Goal: Communication & Community: Answer question/provide support

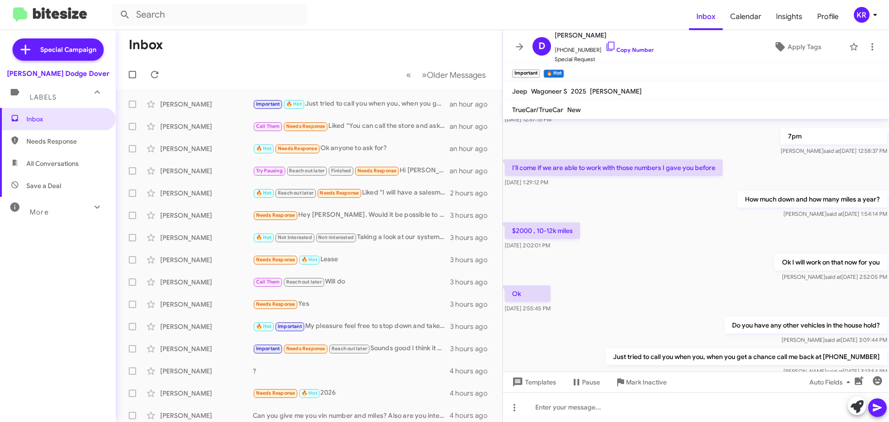
scroll to position [341, 0]
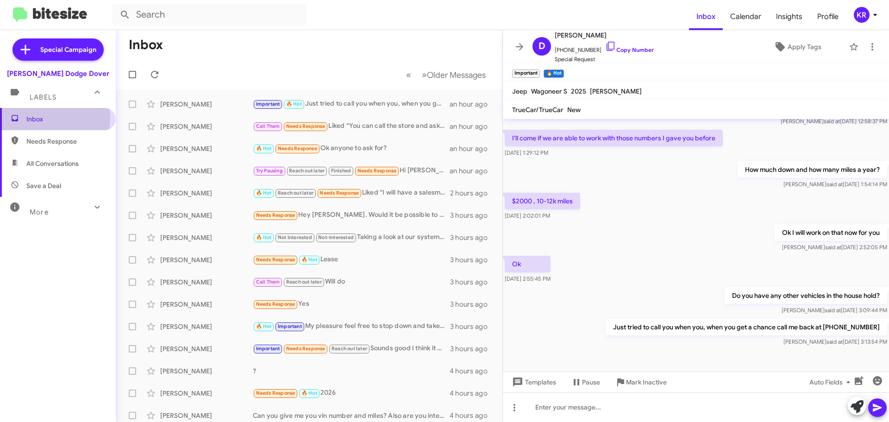
click at [50, 118] on span "Inbox" at bounding box center [65, 118] width 79 height 9
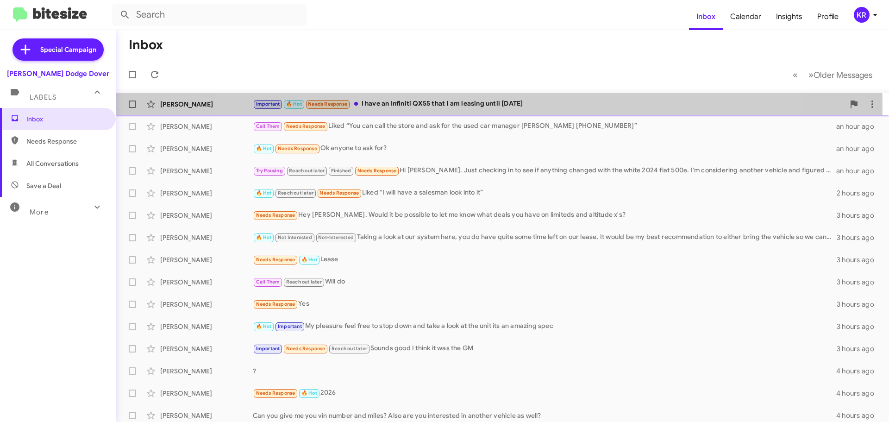
click at [489, 106] on div "Important 🔥 Hot Needs Response I have an Infiniti QX55 that I am leasing until …" at bounding box center [549, 104] width 592 height 11
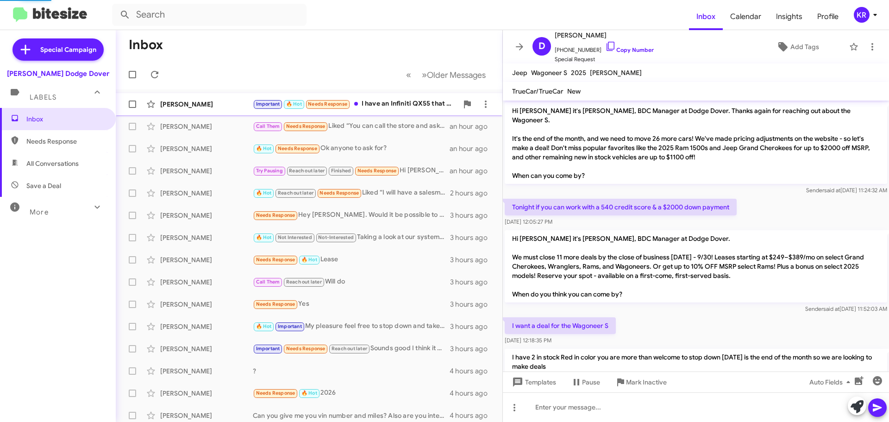
scroll to position [357, 0]
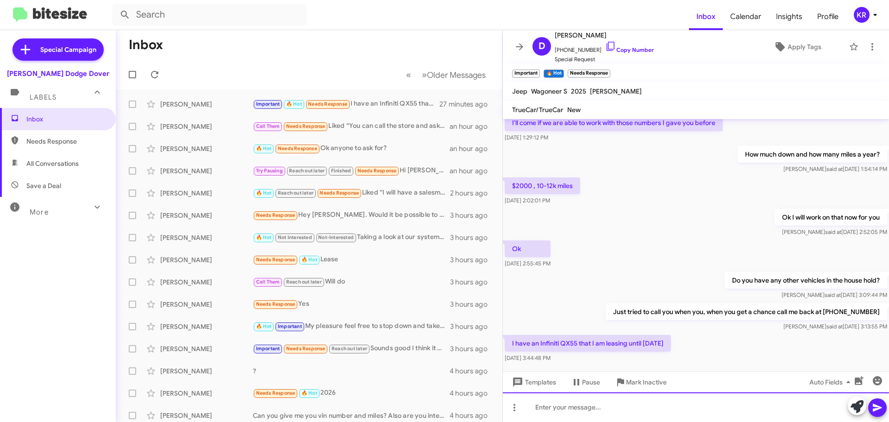
click at [614, 414] on div at bounding box center [696, 407] width 386 height 30
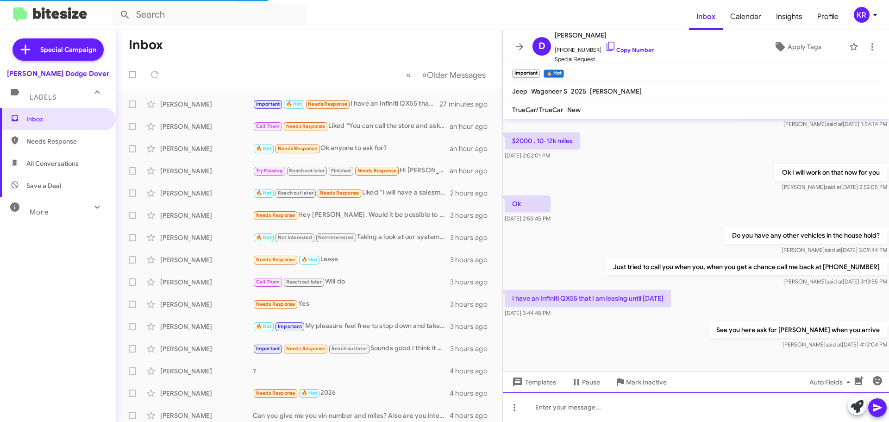
scroll to position [409, 0]
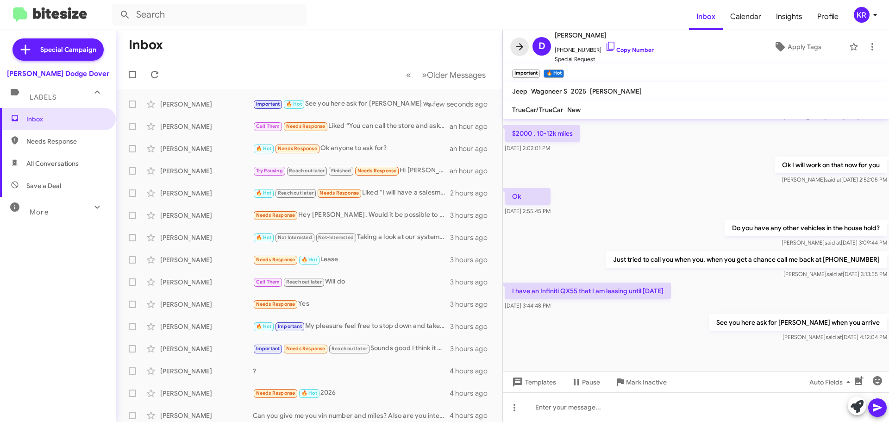
click at [516, 41] on icon at bounding box center [519, 46] width 11 height 11
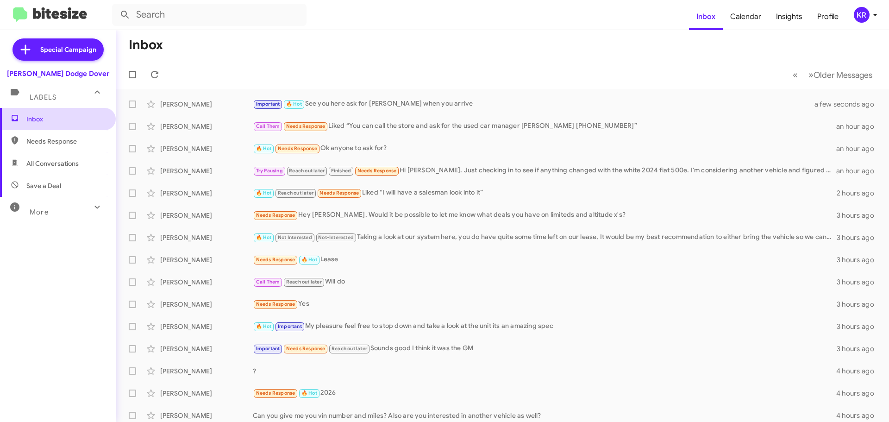
click at [46, 120] on span "Inbox" at bounding box center [65, 118] width 79 height 9
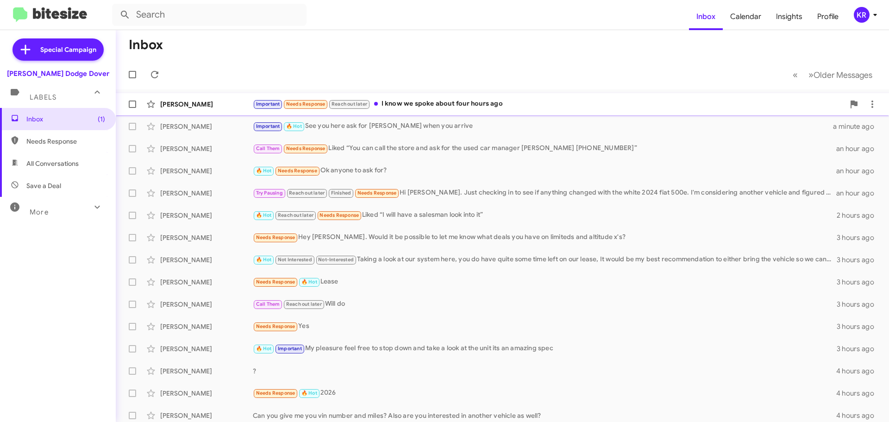
click at [414, 100] on div "Important Needs Response Reach out later I know we spoke about four hours ago" at bounding box center [549, 104] width 592 height 11
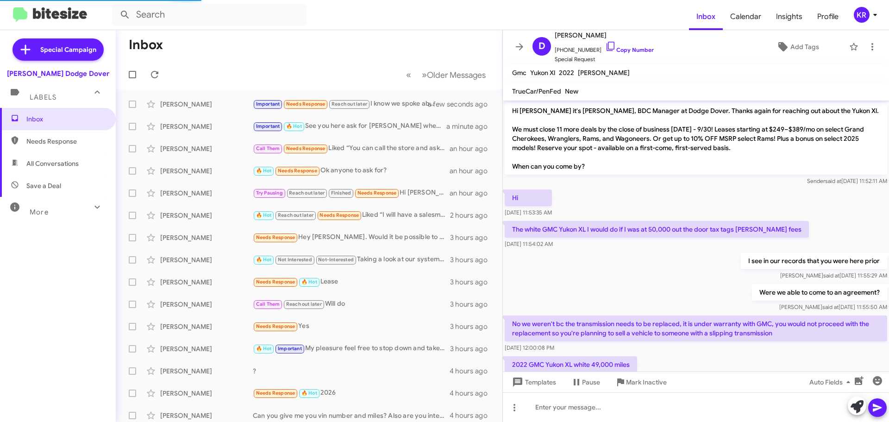
scroll to position [363, 0]
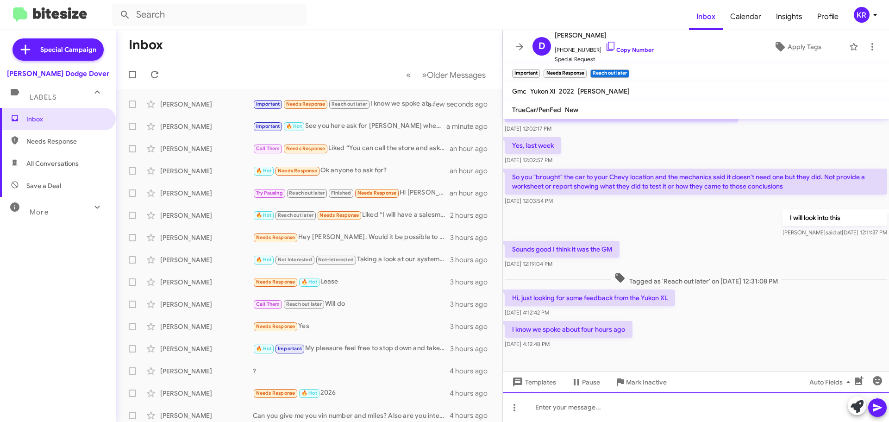
click at [589, 410] on div at bounding box center [696, 407] width 386 height 30
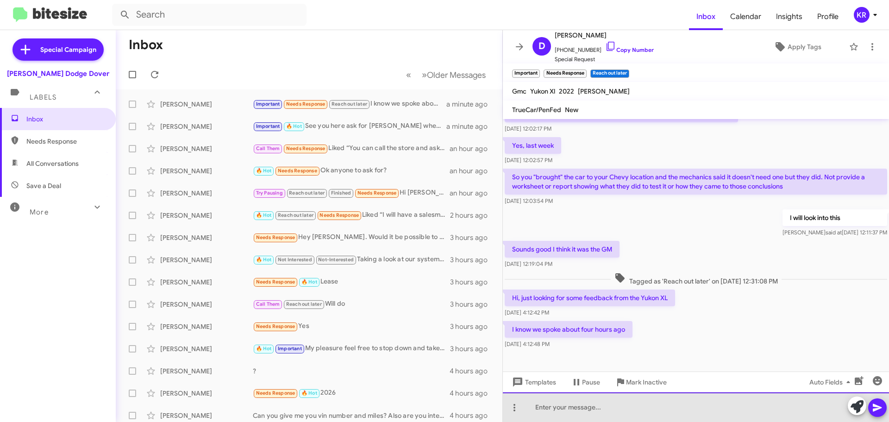
click at [622, 413] on div at bounding box center [696, 407] width 386 height 30
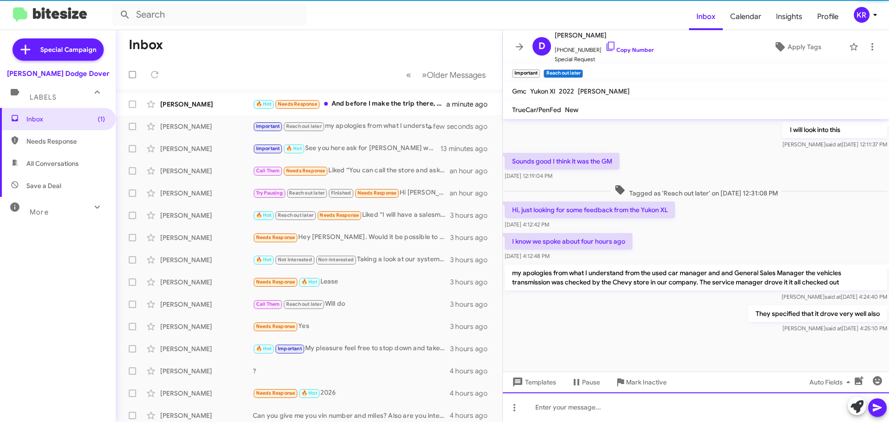
scroll to position [459, 0]
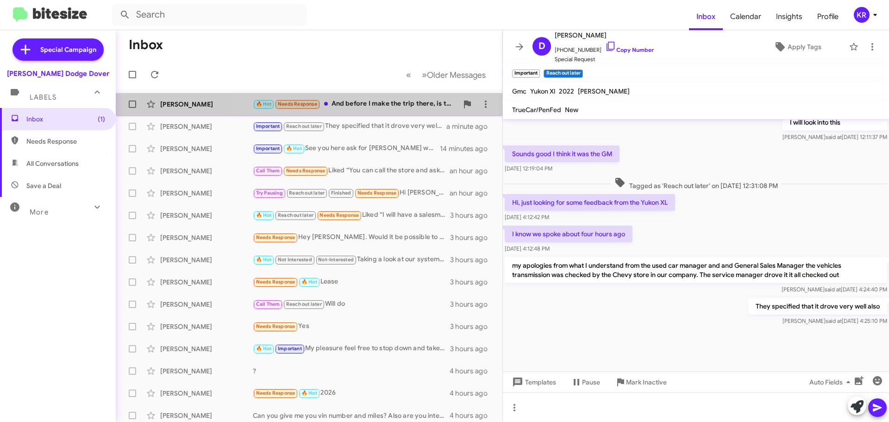
click at [374, 102] on div "🔥 Hot Needs Response And before I make the trip there, is there a specific year…" at bounding box center [355, 104] width 205 height 11
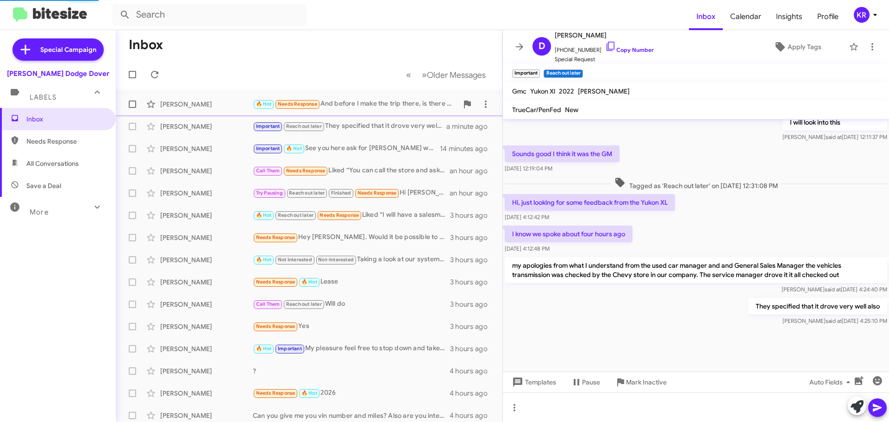
scroll to position [3, 0]
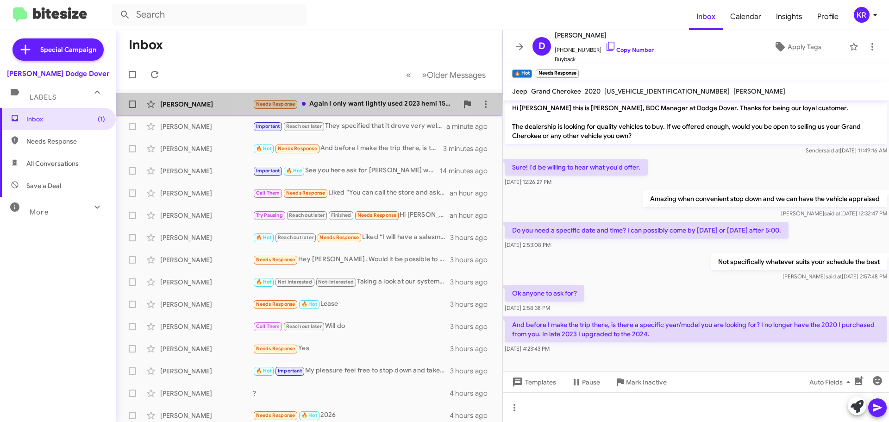
click at [331, 104] on div "Needs Response Again I only want lightly used 2023 hemi 1500" at bounding box center [355, 104] width 205 height 11
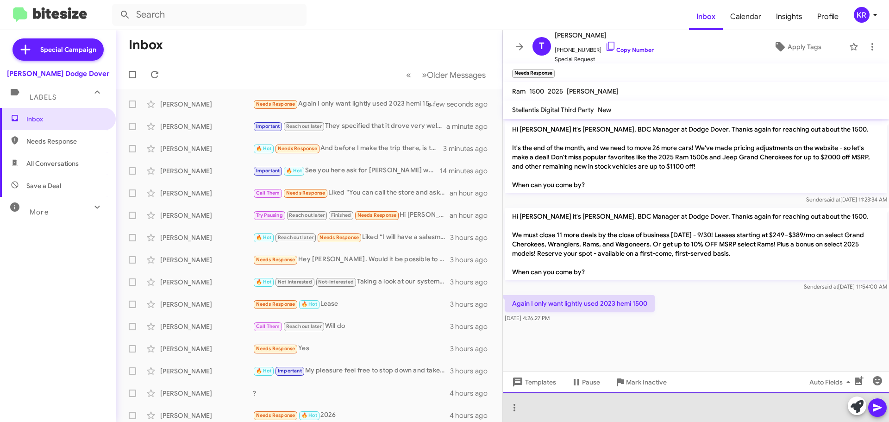
click at [557, 409] on div at bounding box center [696, 407] width 386 height 30
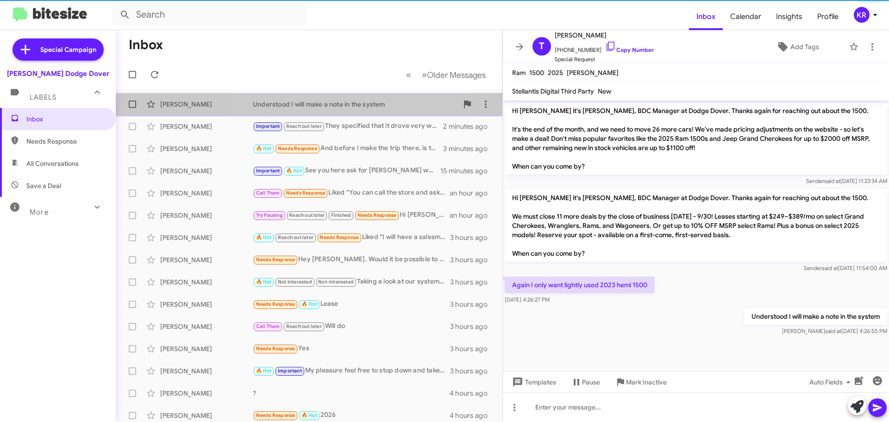
click at [314, 109] on div "[PERSON_NAME] Understood I will make a note in the system a few seconds ago" at bounding box center [309, 104] width 372 height 19
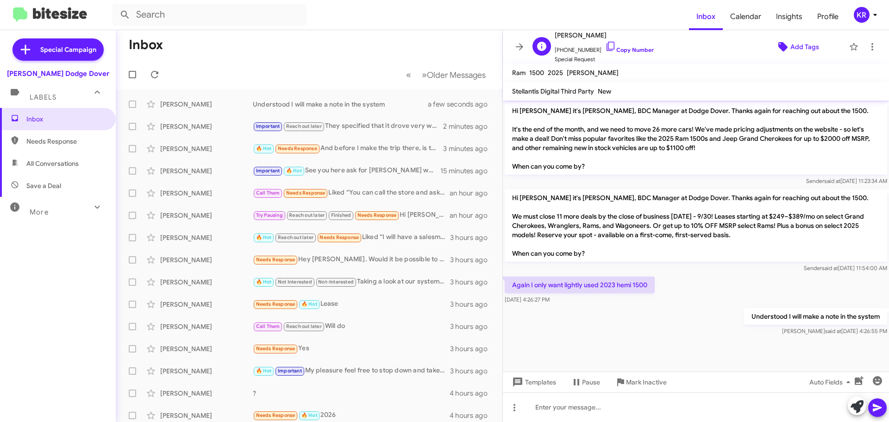
click at [805, 44] on span "Add Tags" at bounding box center [804, 46] width 29 height 17
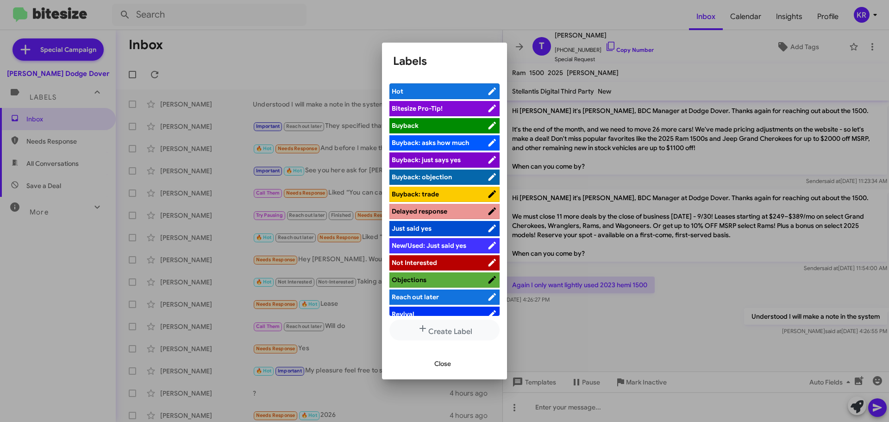
scroll to position [25, 0]
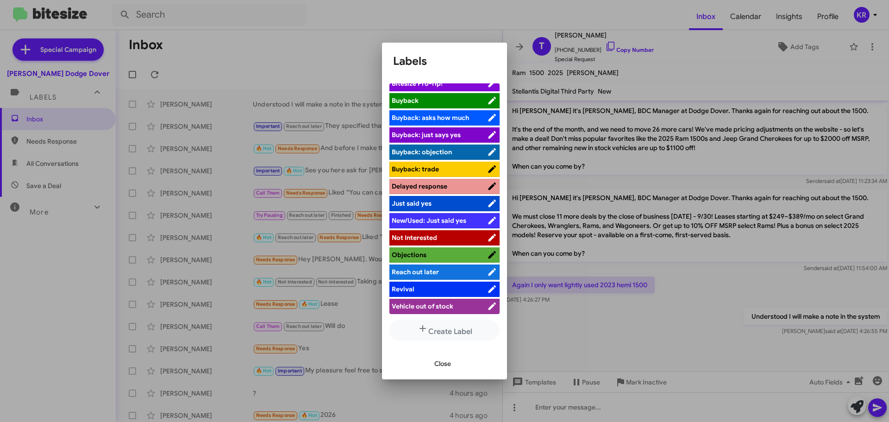
click at [430, 265] on li "Reach out later" at bounding box center [444, 271] width 110 height 15
click at [426, 269] on span "Reach out later" at bounding box center [415, 272] width 47 height 8
click at [448, 361] on span "Close" at bounding box center [442, 363] width 17 height 17
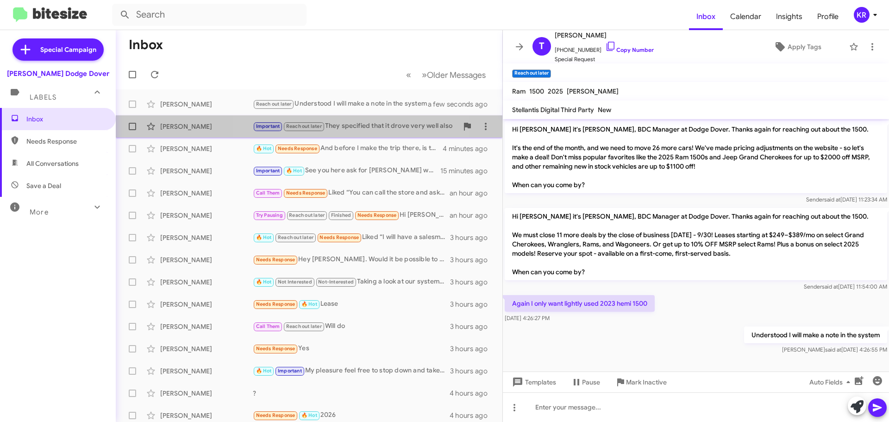
click at [363, 129] on div "Important Reach out later They specified that it drove very well also" at bounding box center [355, 126] width 205 height 11
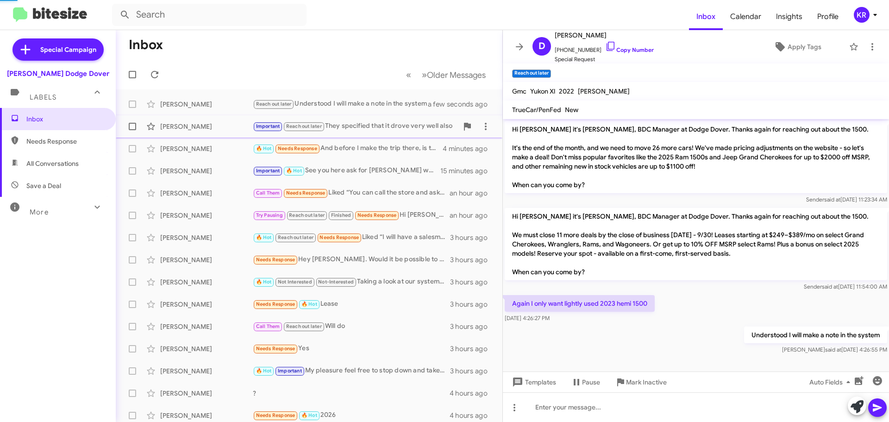
scroll to position [459, 0]
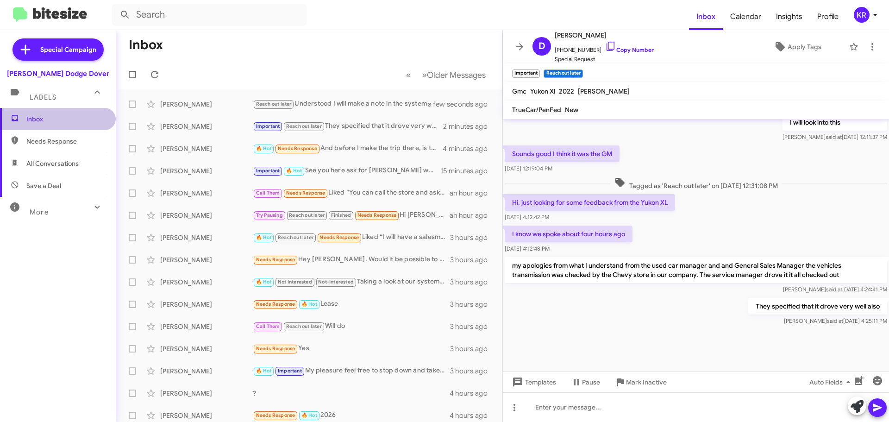
click at [62, 123] on span "Inbox" at bounding box center [65, 118] width 79 height 9
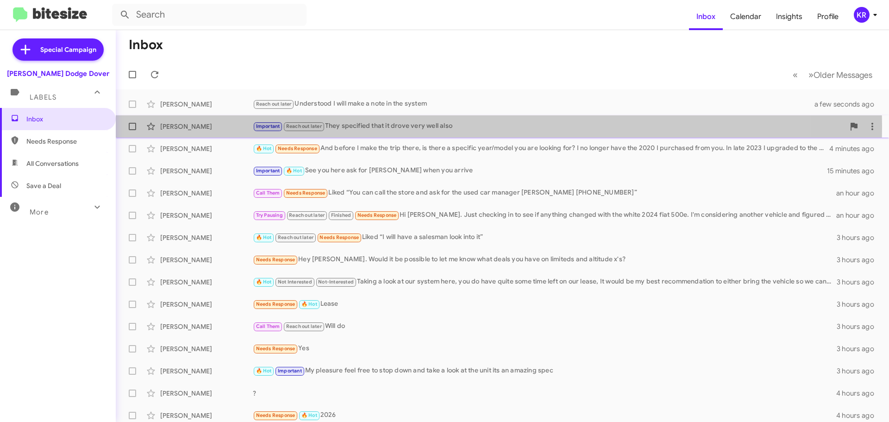
click at [376, 126] on div "Important Reach out later They specified that it drove very well also" at bounding box center [549, 126] width 592 height 11
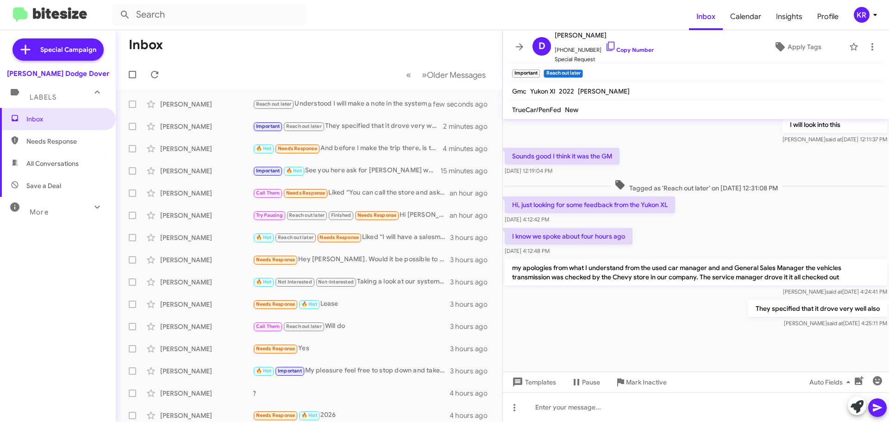
scroll to position [459, 0]
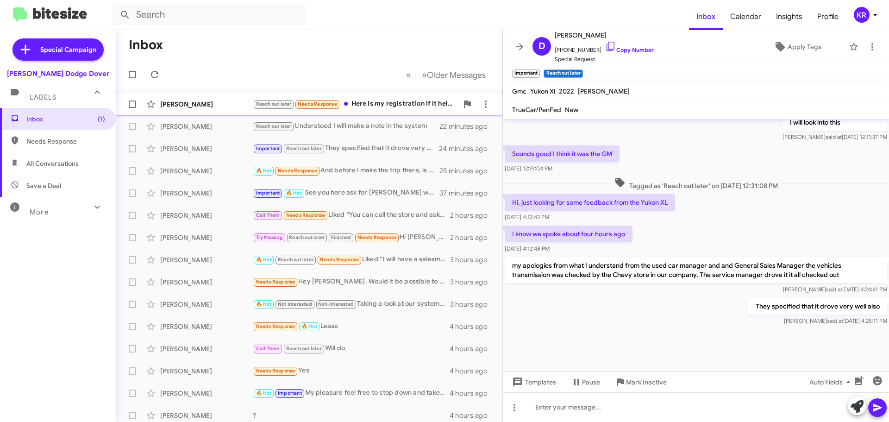
click at [380, 108] on div "Reach out later Needs Response Here is my registration if it helps for you guys…" at bounding box center [355, 104] width 205 height 11
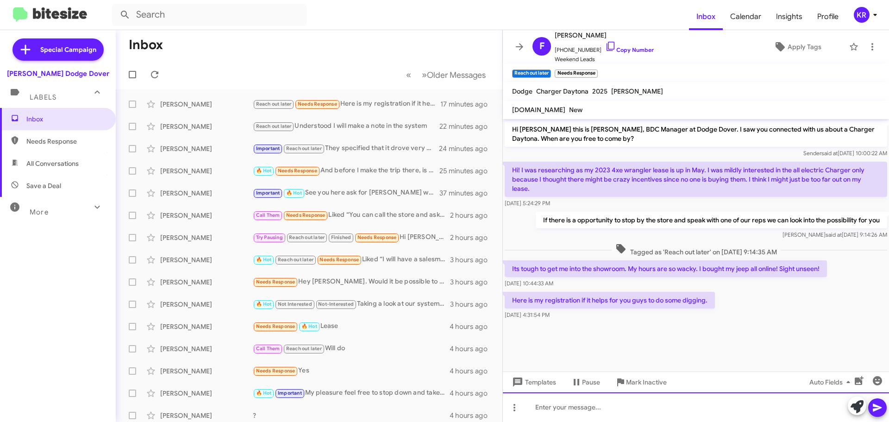
click at [647, 405] on div at bounding box center [696, 407] width 386 height 30
